Goal: Find specific page/section: Find specific page/section

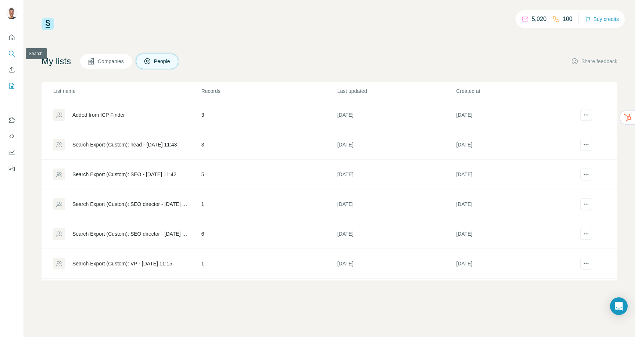
click at [8, 54] on icon "Search" at bounding box center [11, 53] width 7 height 7
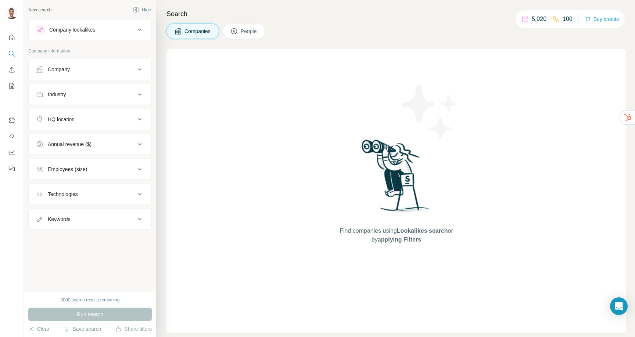
click at [4, 53] on div at bounding box center [12, 100] width 24 height 149
click at [12, 53] on icon "Search" at bounding box center [11, 53] width 7 height 7
click at [238, 34] on icon at bounding box center [233, 31] width 7 height 7
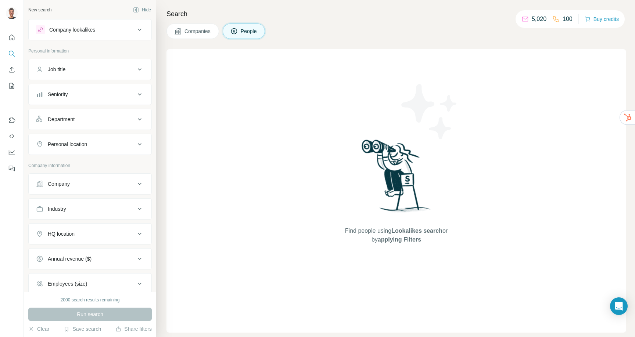
scroll to position [73, 0]
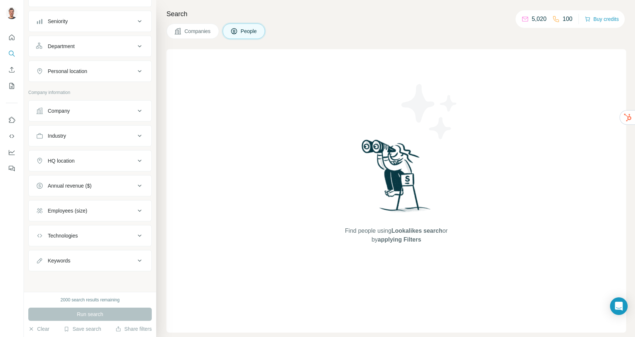
click at [96, 260] on div "Keywords" at bounding box center [85, 260] width 99 height 7
click at [87, 275] on input "text" at bounding box center [82, 279] width 93 height 13
type input "******"
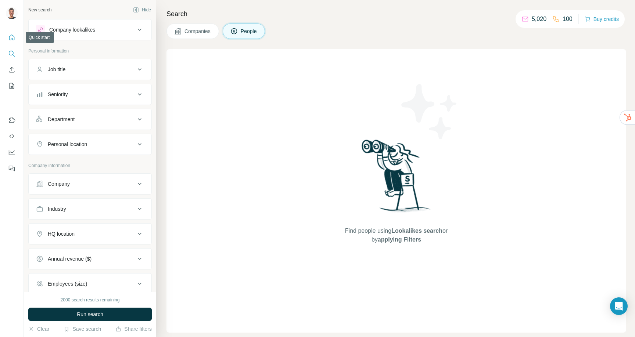
click at [12, 34] on icon "Quick start" at bounding box center [11, 37] width 7 height 7
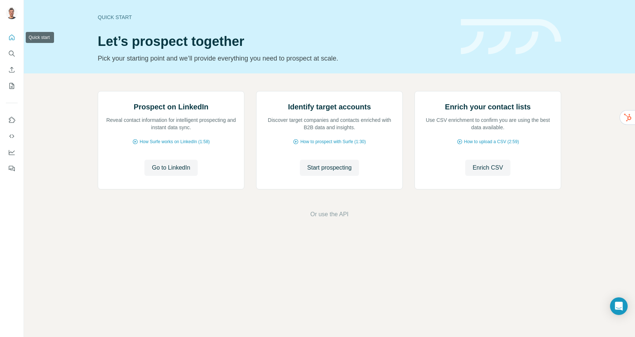
click at [12, 37] on icon "Quick start" at bounding box center [11, 37] width 7 height 7
click at [10, 51] on icon "Search" at bounding box center [11, 53] width 5 height 5
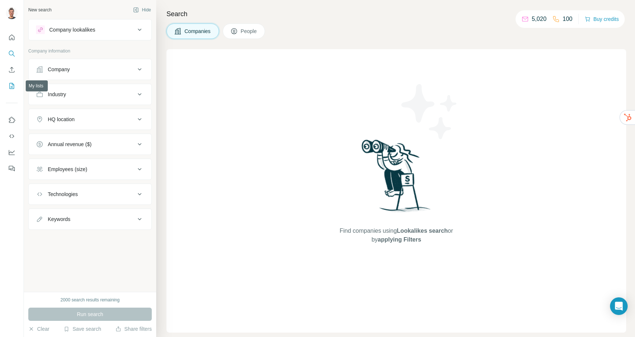
click at [11, 81] on button "My lists" at bounding box center [12, 85] width 12 height 13
